Goal: Navigation & Orientation: Find specific page/section

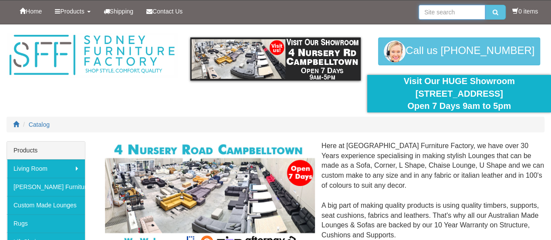
click at [453, 12] on input "search" at bounding box center [452, 12] width 67 height 15
type input "buffet"
click at [485, 5] on button "submit" at bounding box center [495, 12] width 20 height 15
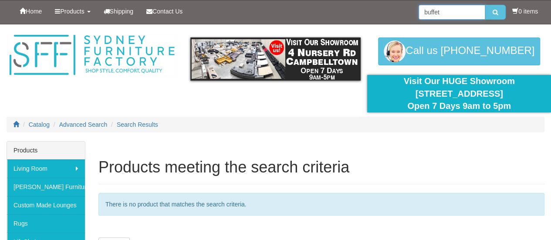
click at [425, 8] on input "buffet" at bounding box center [452, 12] width 67 height 15
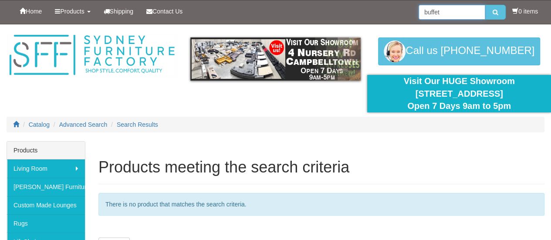
drag, startPoint x: 451, startPoint y: 7, endPoint x: 395, endPoint y: 0, distance: 56.2
click at [395, 0] on div "Home Products Living Room Lounges Sofas Australian Made Lounges Corner Modular …" at bounding box center [276, 12] width 538 height 24
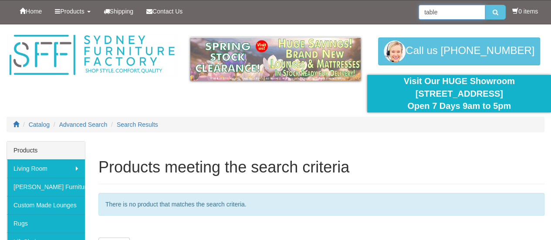
type input "table"
click at [485, 5] on button "submit" at bounding box center [495, 12] width 20 height 15
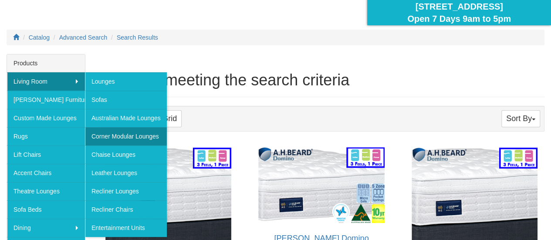
scroll to position [131, 0]
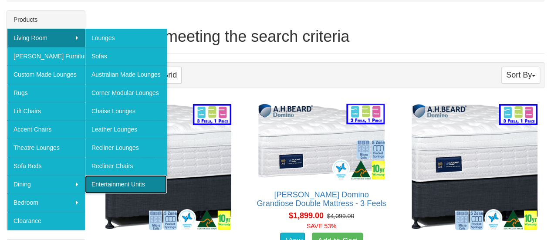
click at [130, 178] on link "Entertainment Units" at bounding box center [126, 184] width 82 height 18
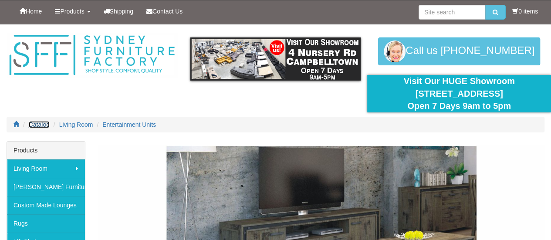
click at [44, 126] on span "Catalog" at bounding box center [39, 124] width 21 height 7
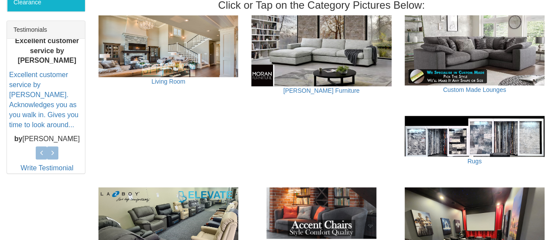
scroll to position [348, 0]
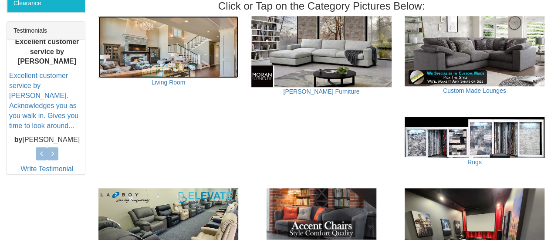
click at [183, 65] on img at bounding box center [168, 47] width 140 height 62
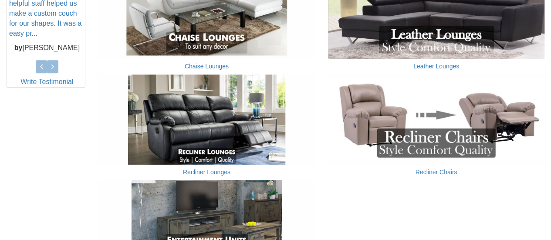
scroll to position [566, 0]
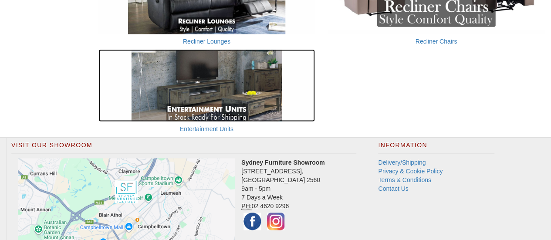
click at [224, 77] on img at bounding box center [206, 85] width 216 height 72
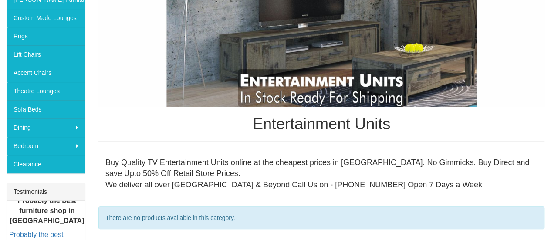
scroll to position [174, 0]
